Goal: Information Seeking & Learning: Learn about a topic

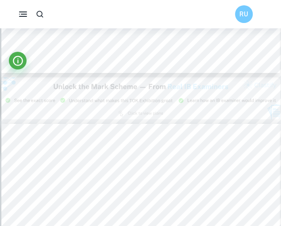
scroll to position [745, 0]
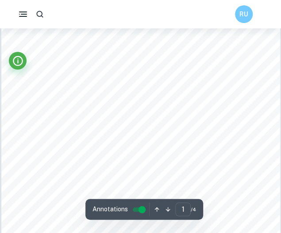
scroll to position [35, 0]
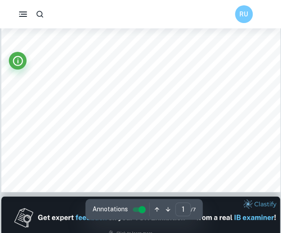
scroll to position [240, 0]
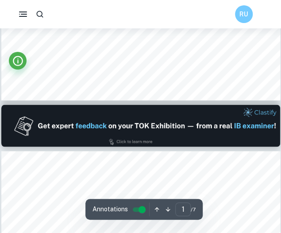
type input "2"
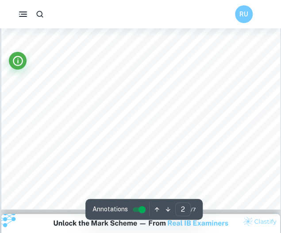
scroll to position [667, 0]
